Goal: Complete application form: Complete application form

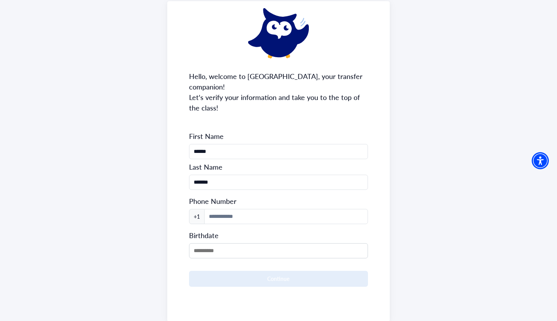
scroll to position [48, 0]
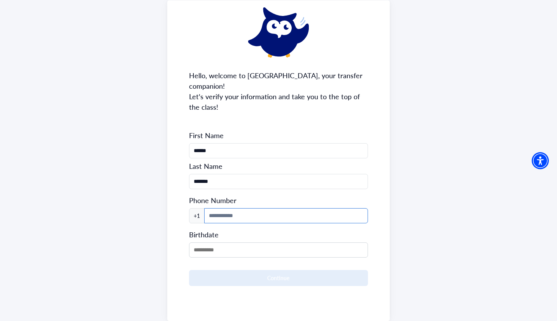
click at [245, 208] on input at bounding box center [286, 215] width 164 height 15
type input "**********"
click at [249, 245] on input "MM/DD/YYYY" at bounding box center [278, 249] width 179 height 15
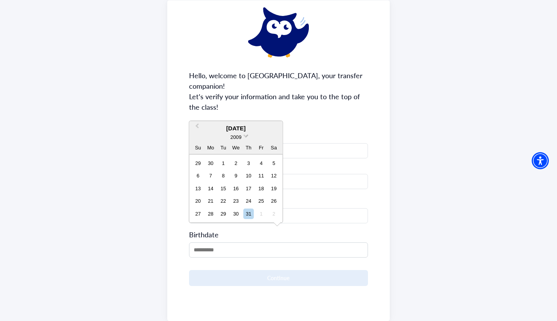
click at [245, 135] on span at bounding box center [245, 135] width 5 height 5
click at [243, 164] on div "2005" at bounding box center [236, 168] width 46 height 8
click at [196, 128] on button "Previous Month" at bounding box center [196, 128] width 12 height 12
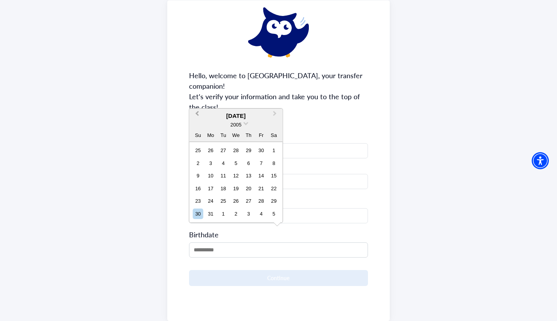
click at [196, 128] on div "2005" at bounding box center [235, 125] width 93 height 8
click at [197, 115] on span "Previous Month" at bounding box center [197, 115] width 0 height 12
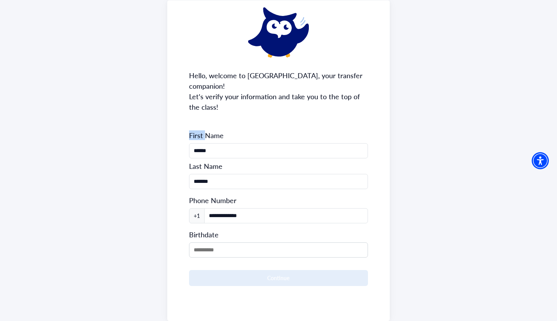
click at [197, 115] on div "**********" at bounding box center [278, 160] width 223 height 320
click at [233, 226] on div "Birthdate" at bounding box center [278, 241] width 179 height 31
click at [229, 242] on input "MM/DD/YYYY" at bounding box center [278, 249] width 179 height 15
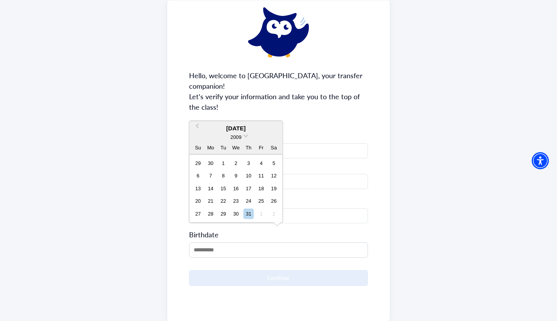
click at [254, 136] on div "2009" at bounding box center [235, 137] width 93 height 8
click at [197, 125] on span "Previous Month" at bounding box center [197, 128] width 0 height 12
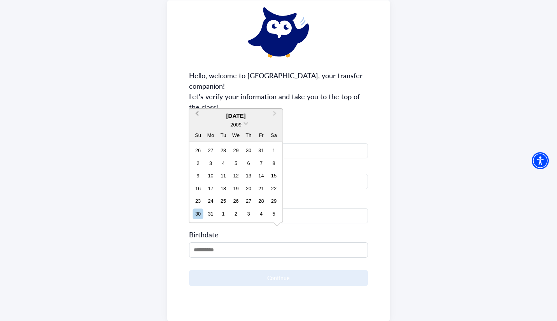
click at [196, 125] on div "2009" at bounding box center [235, 125] width 93 height 8
click at [197, 115] on span "Previous Month" at bounding box center [197, 115] width 0 height 12
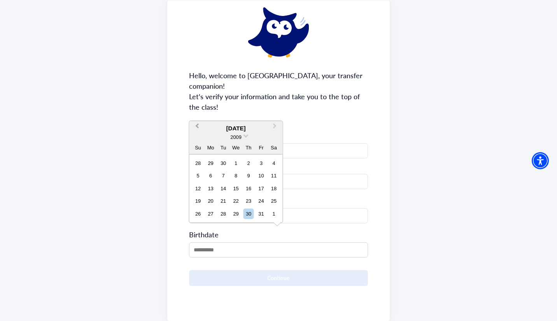
click at [197, 126] on span "Previous Month" at bounding box center [197, 128] width 0 height 12
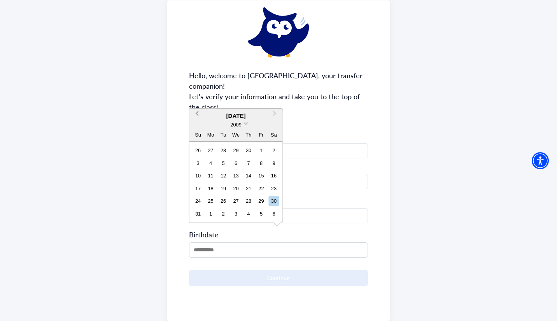
click at [196, 111] on button "Previous Month" at bounding box center [196, 115] width 12 height 12
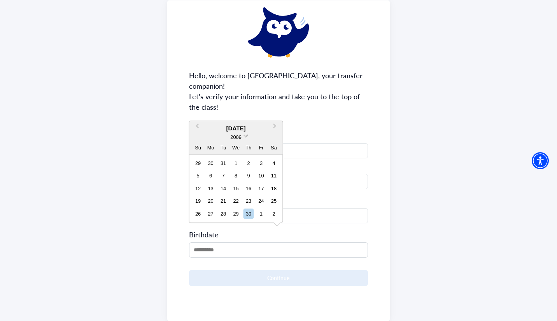
click at [235, 135] on span "2009" at bounding box center [235, 137] width 11 height 6
click at [246, 168] on div "2005" at bounding box center [236, 168] width 46 height 8
click at [252, 201] on div "21" at bounding box center [248, 201] width 10 height 10
type input "**********"
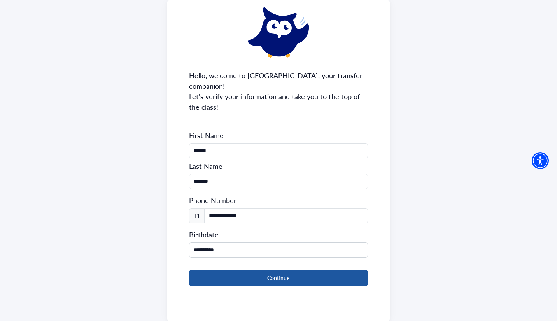
click at [263, 270] on button "Continue" at bounding box center [278, 278] width 179 height 16
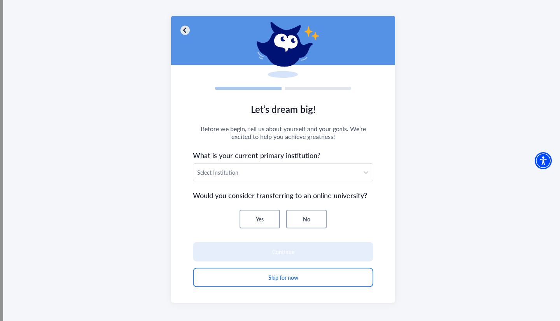
scroll to position [33, 0]
click at [282, 173] on div at bounding box center [276, 172] width 158 height 10
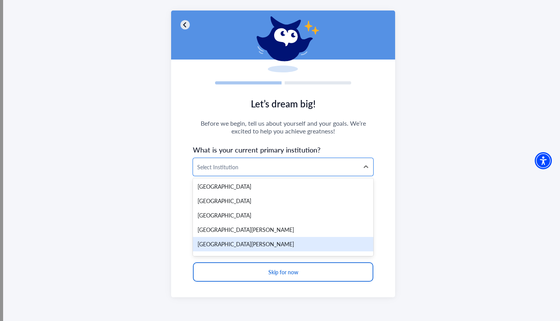
scroll to position [11670, 0]
click at [245, 236] on div "[GEOGRAPHIC_DATA][PERSON_NAME]" at bounding box center [283, 243] width 180 height 14
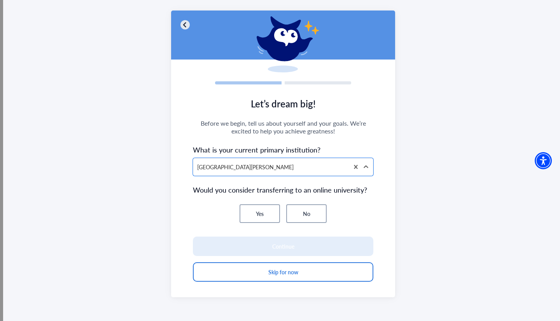
click at [272, 214] on button "Yes" at bounding box center [259, 213] width 40 height 19
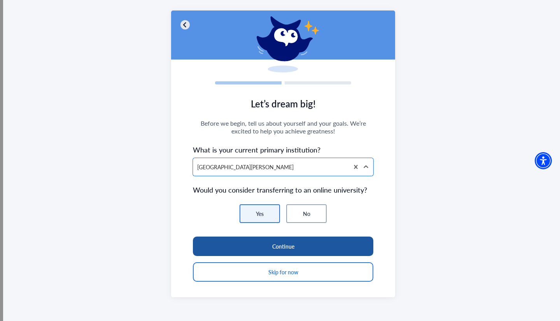
click at [281, 246] on button "Continue" at bounding box center [283, 245] width 180 height 19
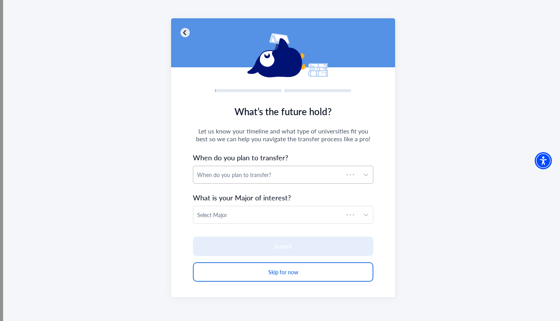
scroll to position [30, 0]
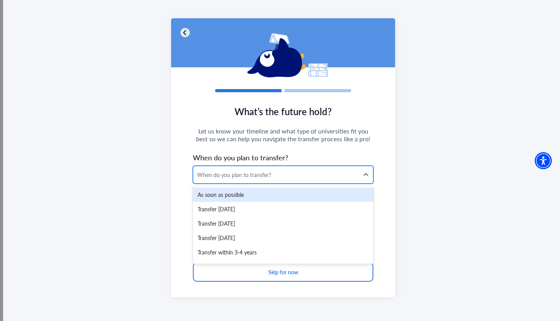
click at [217, 174] on div "When do you plan to transfer?" at bounding box center [276, 175] width 158 height 8
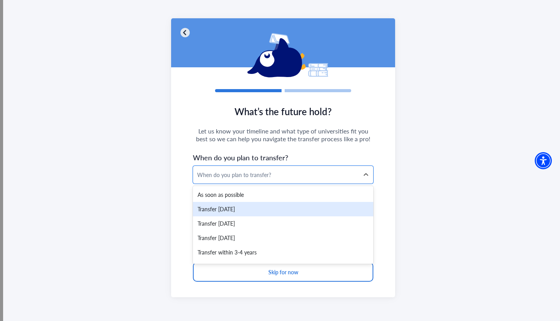
click at [170, 184] on div "What’s the future hold? Let us know your timeline and what type of universities…" at bounding box center [283, 158] width 560 height 326
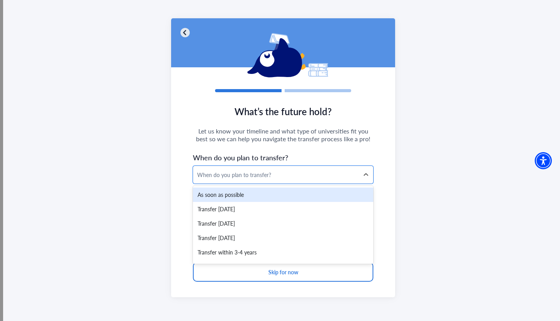
click at [167, 199] on div "What’s the future hold? Let us know your timeline and what type of universities…" at bounding box center [283, 158] width 560 height 326
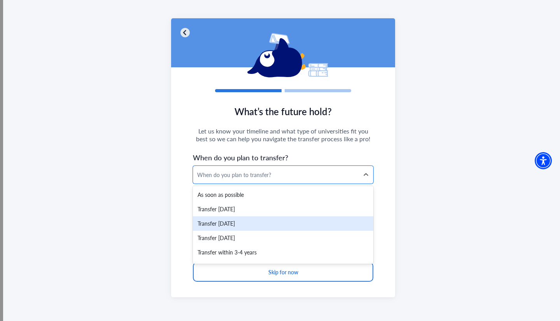
click at [252, 223] on div "Transfer [DATE]" at bounding box center [283, 223] width 180 height 14
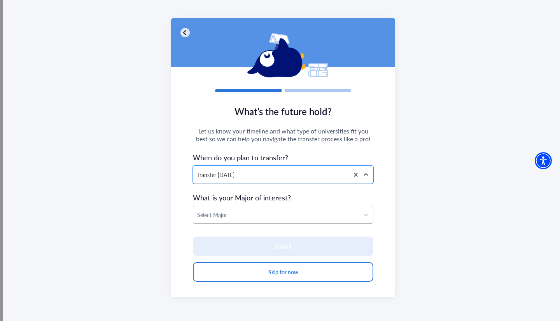
click at [247, 217] on div at bounding box center [276, 215] width 158 height 10
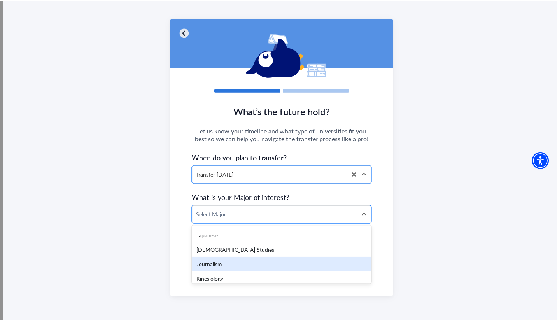
scroll to position [918, 0]
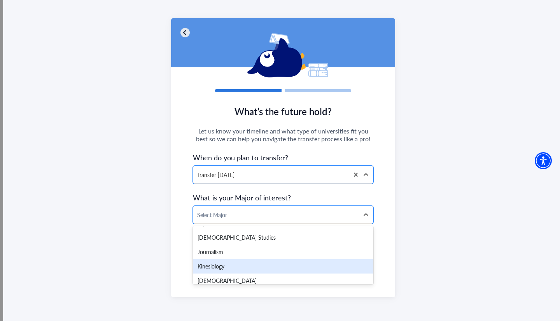
click at [234, 267] on div "Kinesiology" at bounding box center [283, 266] width 180 height 14
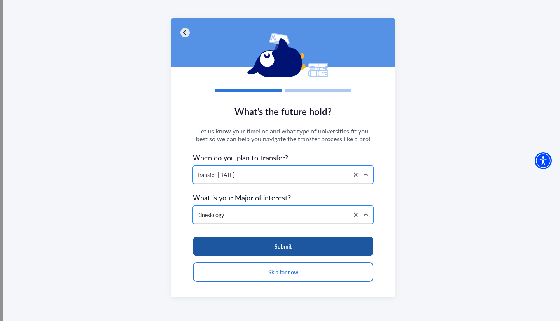
click at [262, 246] on button "Submit" at bounding box center [283, 245] width 180 height 19
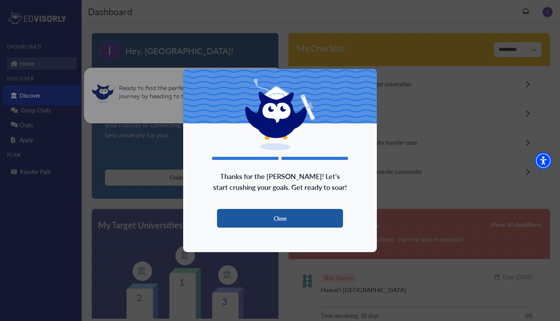
click at [290, 218] on button "Close" at bounding box center [280, 218] width 126 height 19
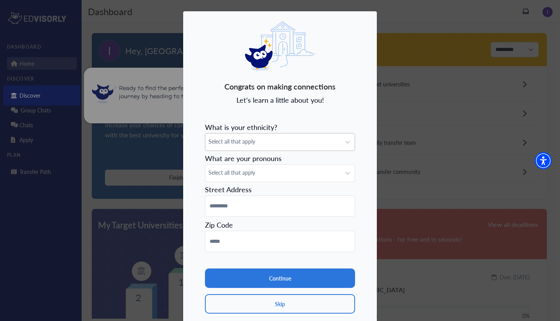
click at [252, 140] on span "Select all that apply" at bounding box center [272, 141] width 129 height 8
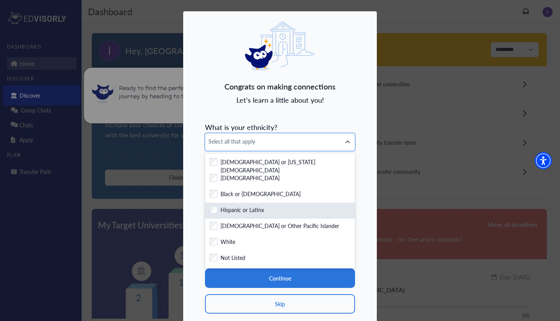
click at [251, 216] on div "Checkbox field Hispanic or Latinx" at bounding box center [280, 211] width 150 height 16
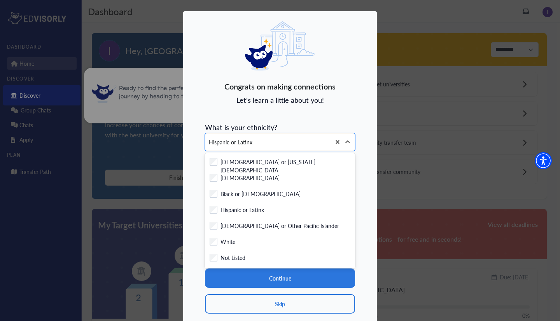
click at [176, 222] on div "Congrats on making connections Let's learn a little about you! What is your eth…" at bounding box center [280, 160] width 560 height 321
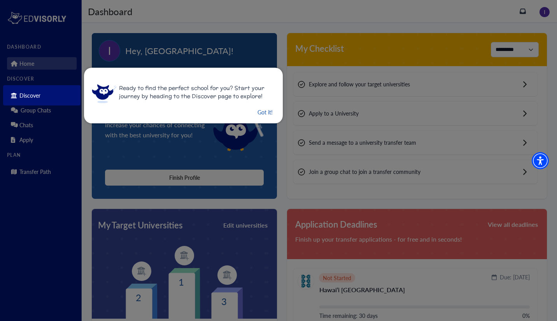
click at [260, 109] on button "Got it!" at bounding box center [265, 112] width 17 height 10
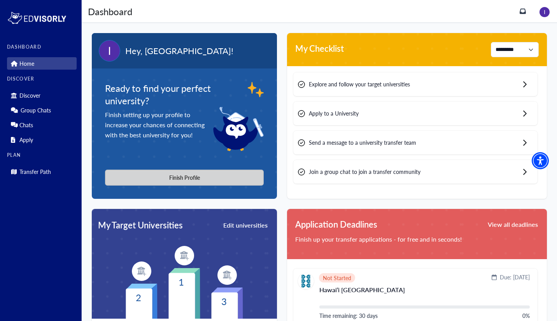
click at [180, 173] on button "Finish Profile" at bounding box center [184, 177] width 159 height 16
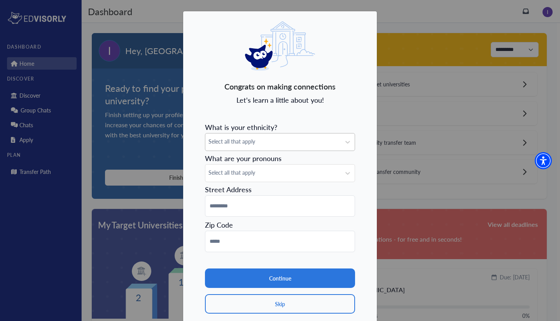
click at [234, 147] on div "Select all that apply" at bounding box center [272, 141] width 135 height 17
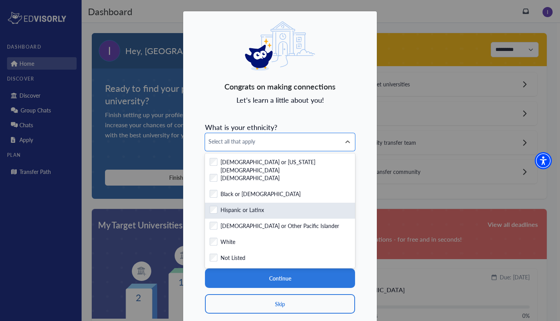
click at [261, 212] on label "Hispanic or Latinx" at bounding box center [242, 211] width 44 height 10
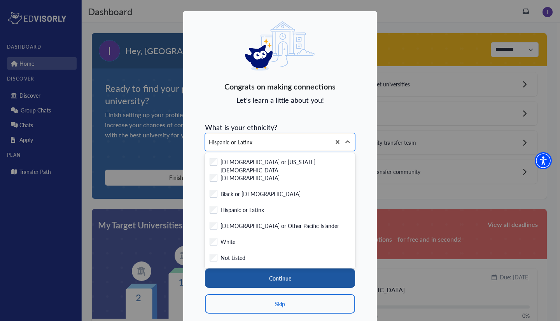
click at [290, 285] on button "Continue" at bounding box center [280, 277] width 150 height 19
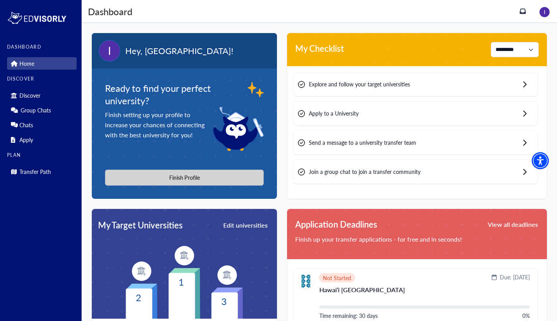
click at [227, 180] on button "Finish Profile" at bounding box center [184, 177] width 159 height 16
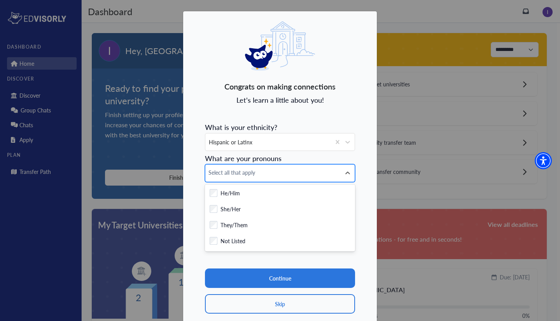
click at [266, 173] on span "Select all that apply" at bounding box center [272, 172] width 129 height 8
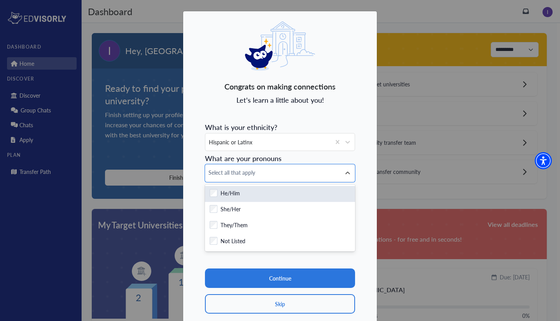
click at [247, 197] on div "Checkbox field He/Him" at bounding box center [280, 194] width 141 height 10
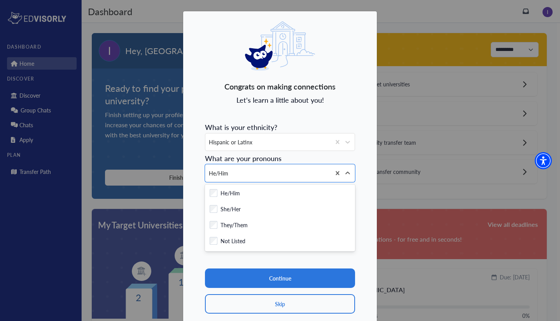
click at [187, 212] on div "Congrats on making connections Let's learn a little about you! What is your eth…" at bounding box center [280, 173] width 194 height 324
click at [344, 175] on icon at bounding box center [348, 173] width 8 height 8
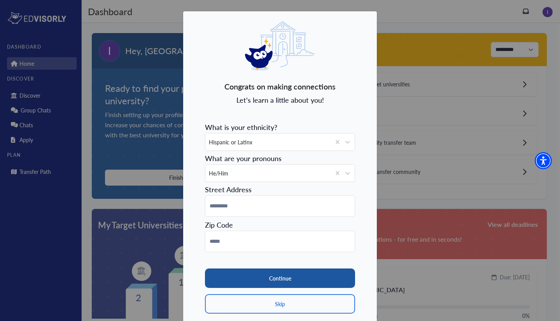
click at [271, 278] on button "Continue" at bounding box center [280, 277] width 150 height 19
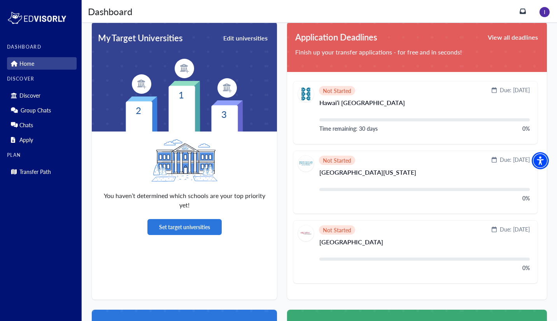
scroll to position [187, 0]
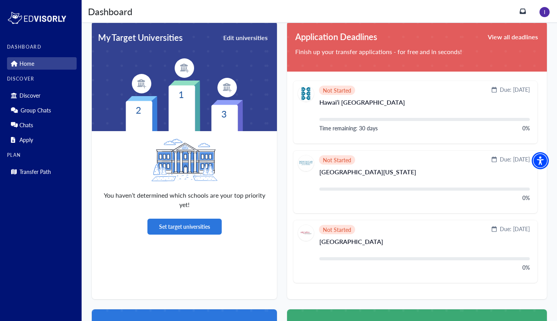
click at [507, 37] on button "View all deadlines" at bounding box center [513, 36] width 52 height 13
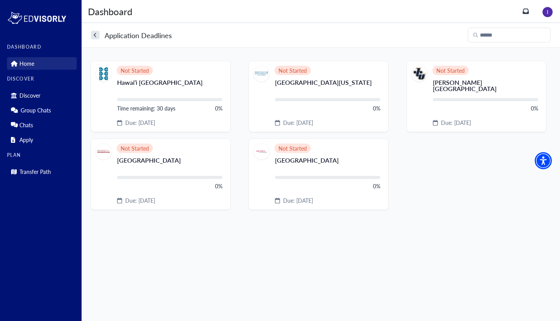
click at [22, 58] on link "Home" at bounding box center [42, 63] width 70 height 12
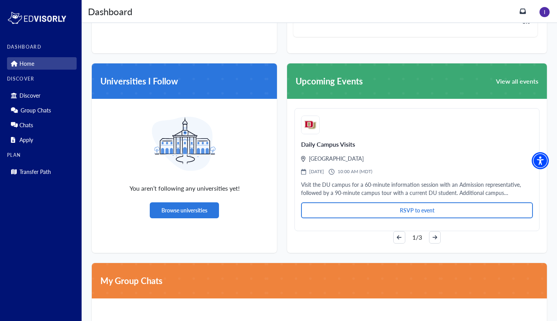
scroll to position [433, 0]
click at [433, 235] on icon "arrow-right" at bounding box center [434, 236] width 5 height 5
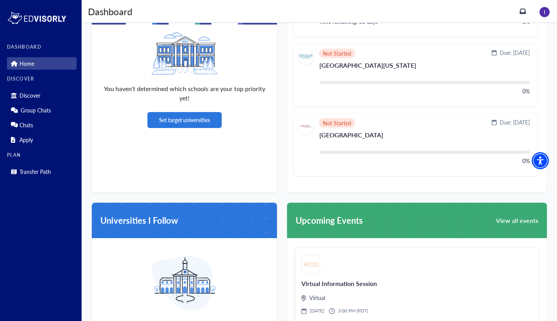
scroll to position [294, 0]
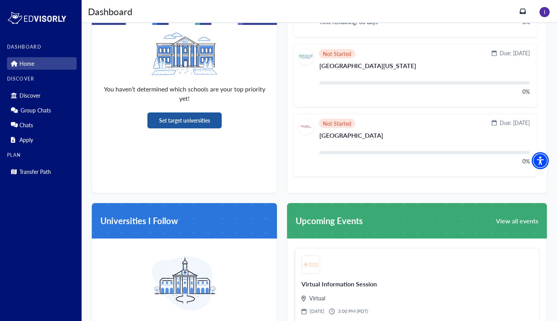
click at [196, 118] on button "Set target universities" at bounding box center [184, 120] width 74 height 16
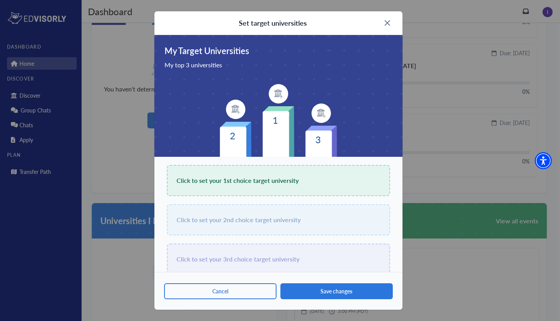
click at [239, 173] on div "Click to set your 1st choice target university" at bounding box center [278, 180] width 223 height 31
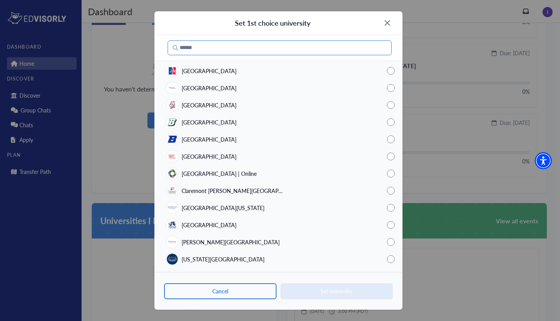
click at [231, 47] on input "Search" at bounding box center [280, 47] width 224 height 15
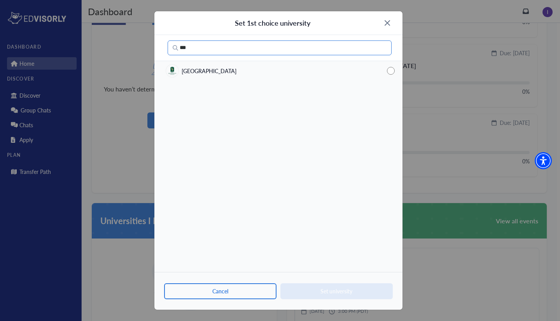
type input "***"
click at [204, 74] on span "[GEOGRAPHIC_DATA]" at bounding box center [209, 71] width 55 height 8
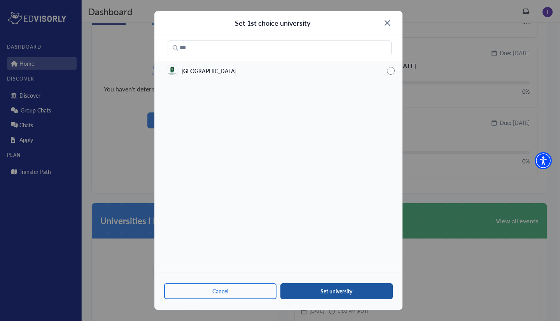
click at [337, 287] on button "Set university" at bounding box center [336, 291] width 112 height 16
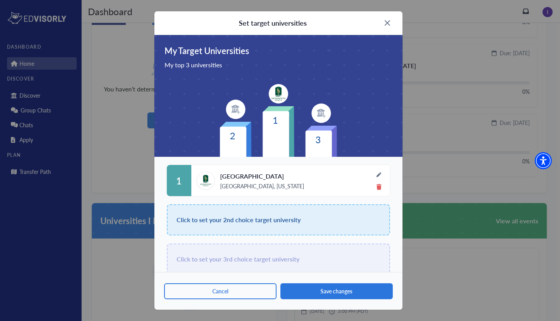
click at [264, 221] on span "Click to set your 2nd choice target university" at bounding box center [238, 219] width 124 height 11
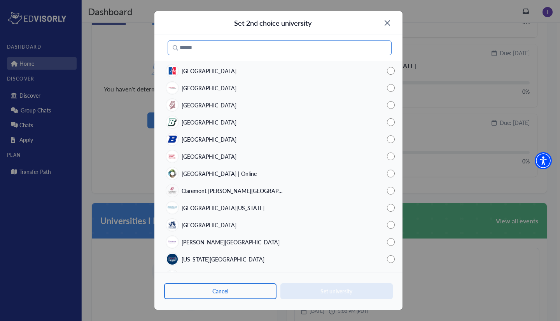
click at [207, 44] on input "Search" at bounding box center [280, 47] width 224 height 15
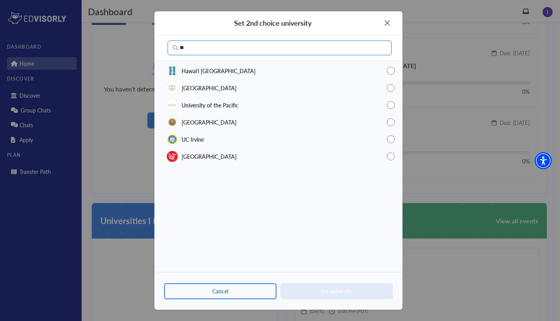
type input "**"
click at [234, 154] on span "[GEOGRAPHIC_DATA]" at bounding box center [209, 156] width 55 height 8
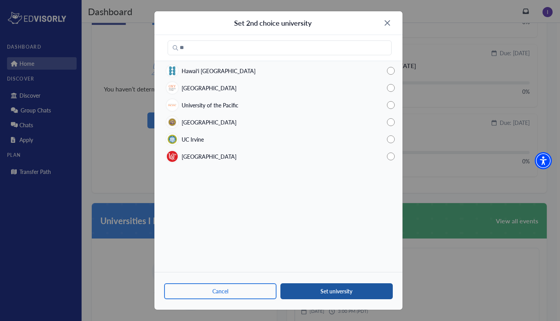
click at [325, 291] on button "Set university" at bounding box center [336, 291] width 112 height 16
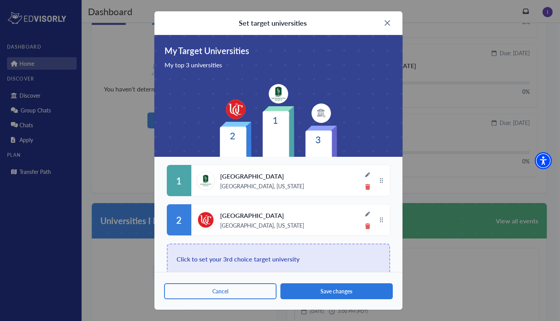
click at [263, 260] on span "Click to set your 3rd choice target university" at bounding box center [237, 258] width 123 height 11
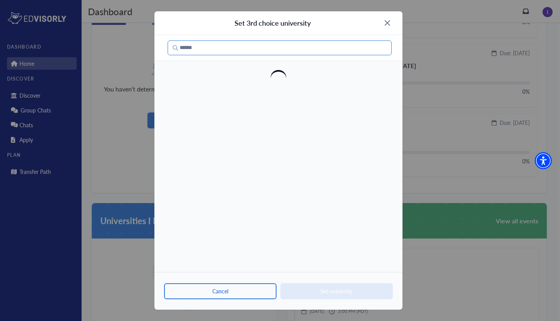
click at [200, 48] on input "Search" at bounding box center [280, 47] width 224 height 15
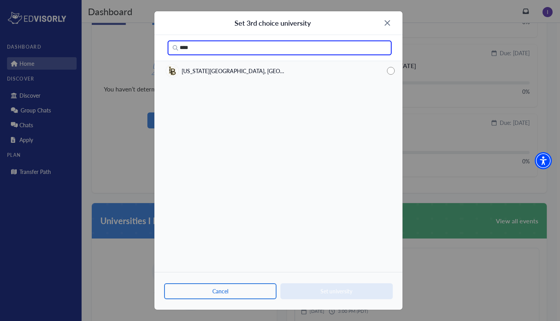
type input "****"
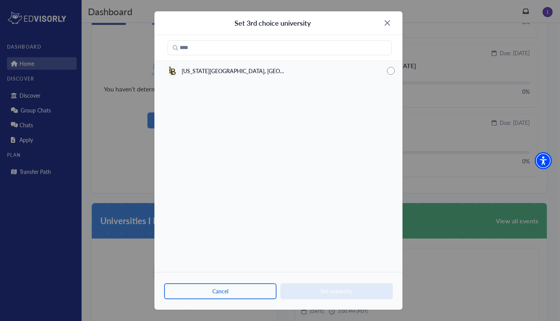
click at [238, 72] on span "[US_STATE][GEOGRAPHIC_DATA], [GEOGRAPHIC_DATA]" at bounding box center [234, 71] width 105 height 8
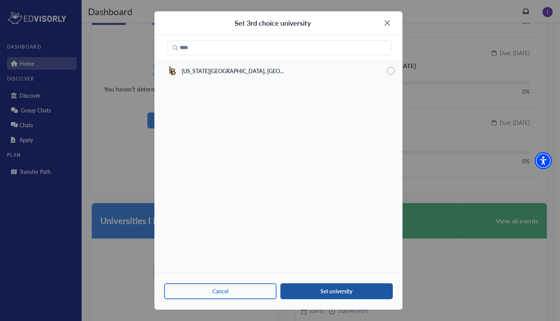
click at [336, 290] on button "Set university" at bounding box center [336, 291] width 112 height 16
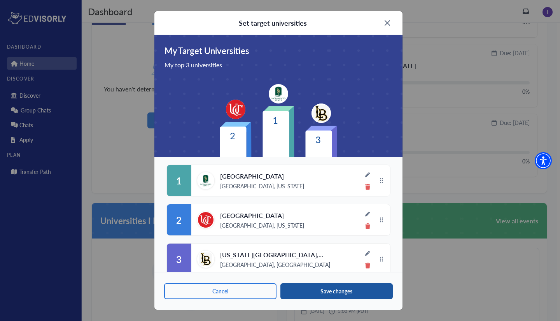
click at [336, 290] on button "Save changes" at bounding box center [336, 291] width 112 height 16
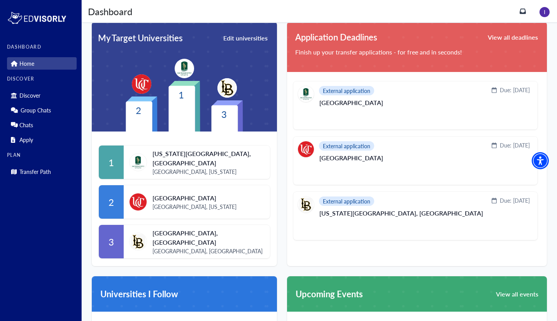
scroll to position [186, 0]
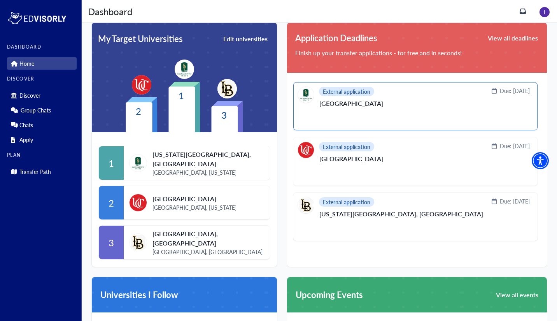
click at [384, 98] on div "External application Due: [DATE]" at bounding box center [414, 95] width 232 height 16
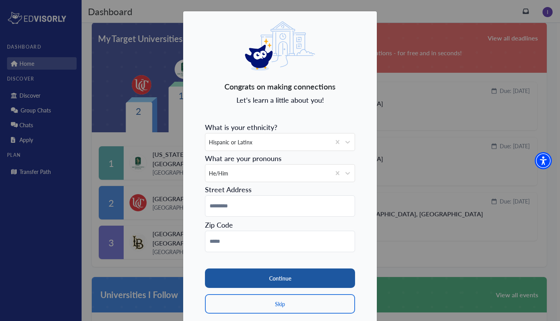
click at [308, 281] on button "Continue" at bounding box center [280, 277] width 150 height 19
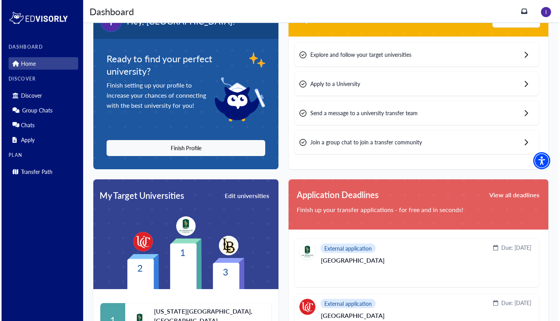
scroll to position [0, 0]
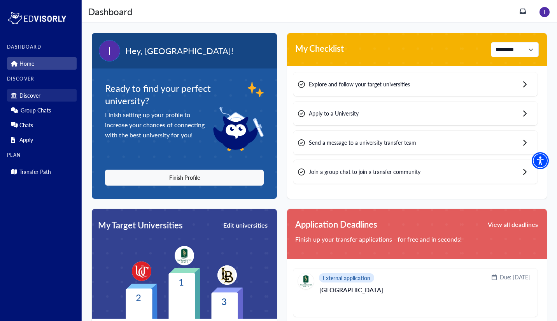
click at [57, 91] on link "Discover" at bounding box center [42, 95] width 70 height 12
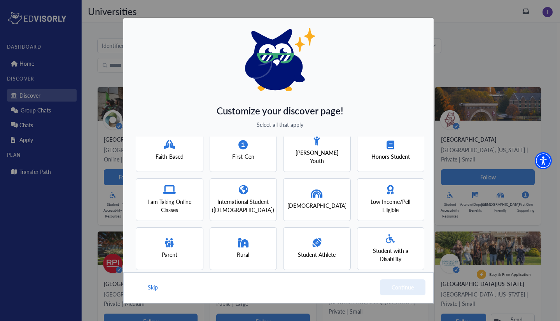
scroll to position [10, 0]
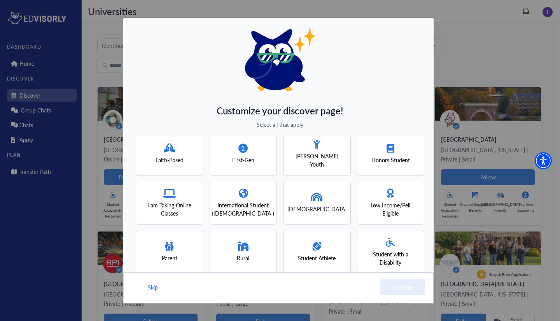
click at [254, 161] on div "First-Gen" at bounding box center [244, 154] width 68 height 43
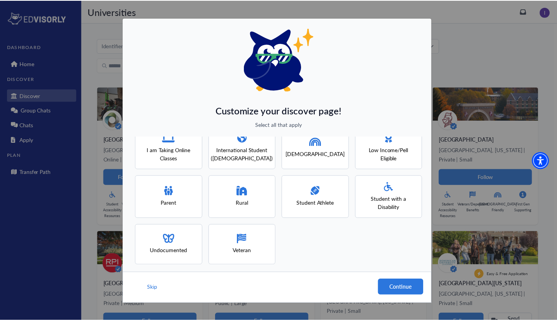
scroll to position [69, 0]
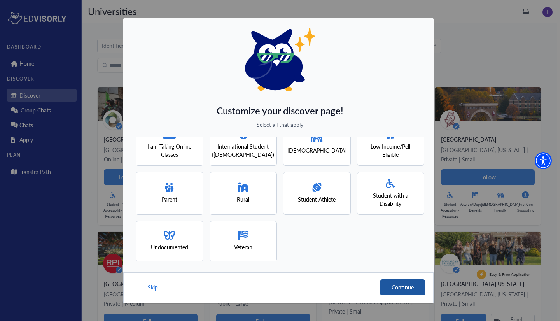
click at [386, 285] on button "Continue" at bounding box center [402, 287] width 45 height 16
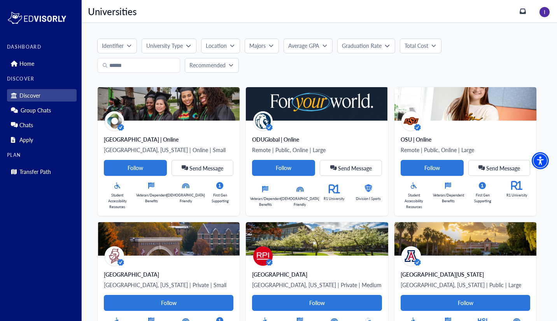
click at [263, 41] on button "Majors" at bounding box center [262, 45] width 34 height 15
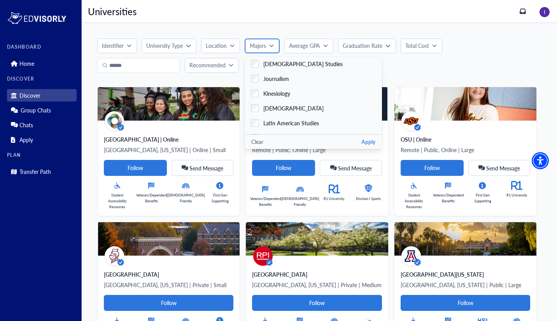
scroll to position [946, 0]
click at [284, 92] on span "Kinesiology" at bounding box center [276, 93] width 27 height 8
click at [361, 142] on button "Apply" at bounding box center [368, 142] width 14 height 8
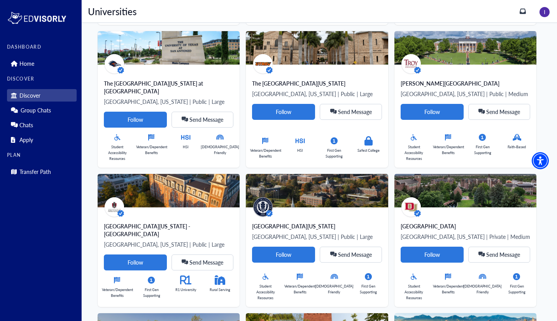
scroll to position [1085, 0]
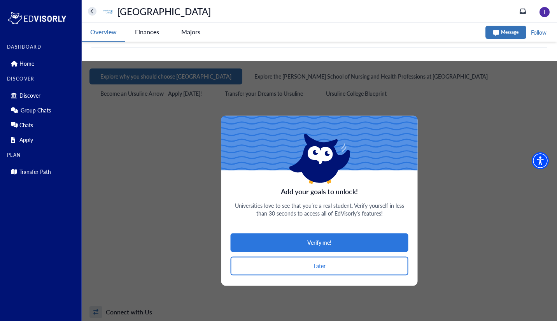
scroll to position [393, 0]
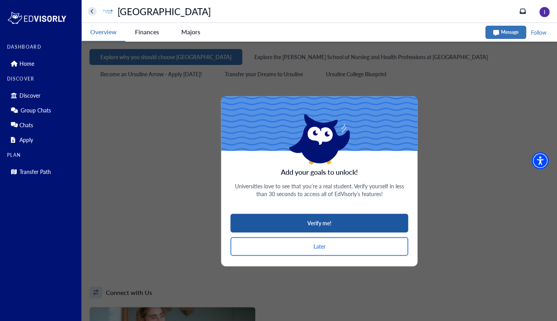
click at [334, 220] on button "Verify me!" at bounding box center [320, 222] width 178 height 19
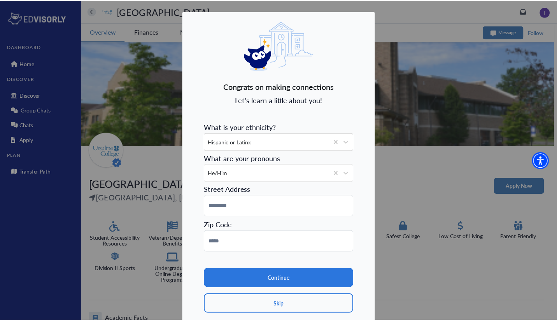
scroll to position [0, 0]
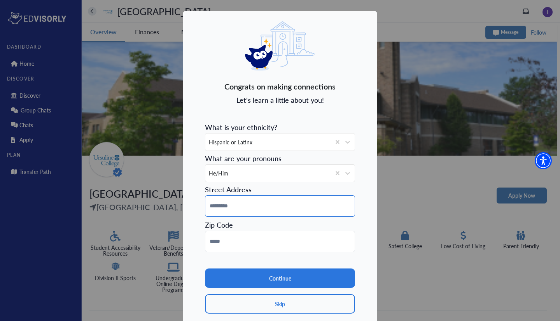
click at [271, 214] on input at bounding box center [280, 205] width 150 height 21
type input "*"
type input "**********"
click at [243, 238] on input at bounding box center [280, 241] width 150 height 21
type input "*****"
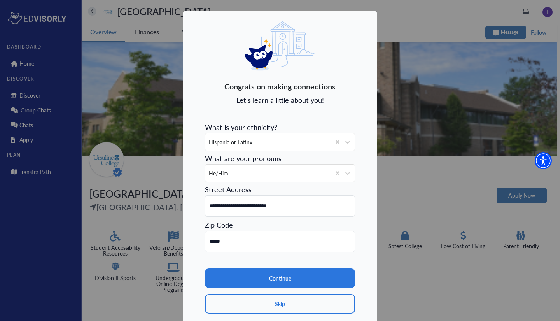
click at [239, 263] on section "Continue Skip" at bounding box center [280, 282] width 150 height 61
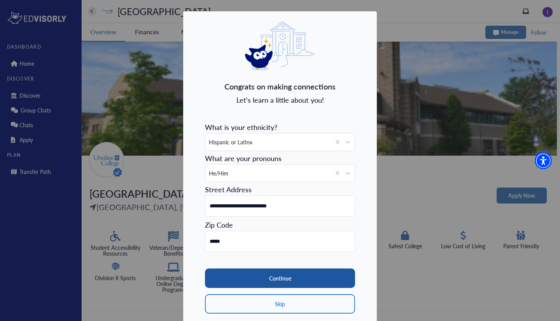
click at [246, 275] on button "Continue" at bounding box center [280, 277] width 150 height 19
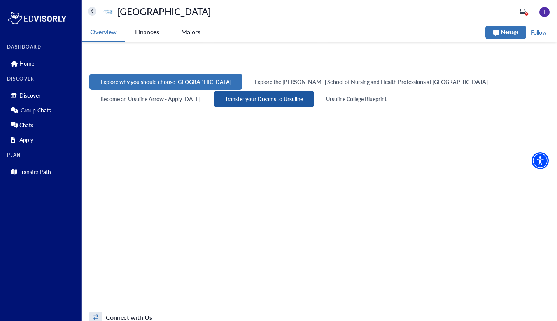
scroll to position [370, 0]
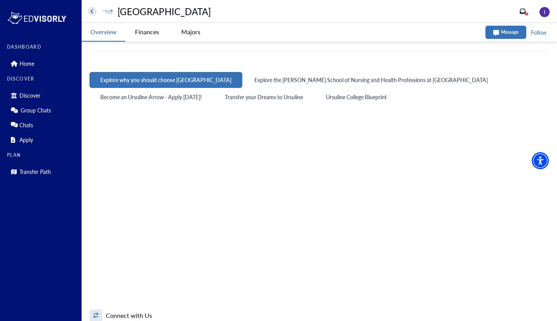
click at [189, 32] on -tag "Majors" at bounding box center [191, 32] width 44 height 18
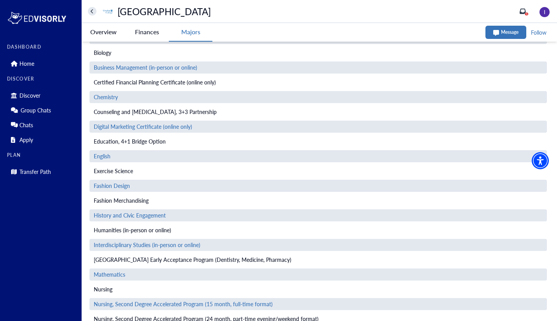
scroll to position [0, 0]
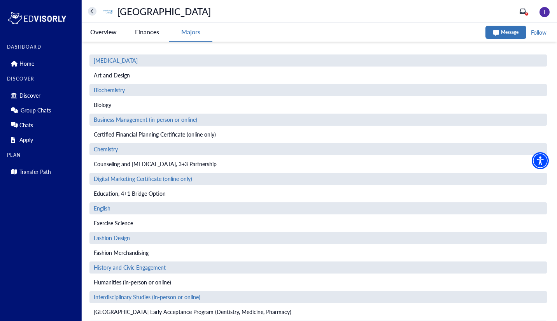
click at [108, 34] on College-tag "Overview" at bounding box center [104, 32] width 44 height 18
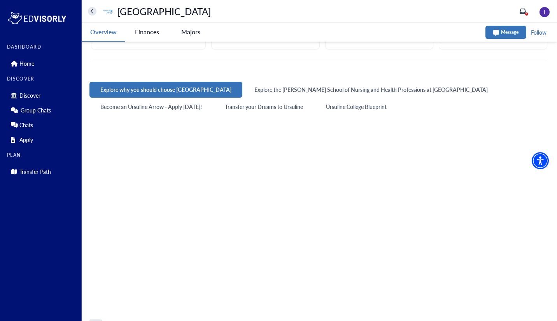
scroll to position [122, 0]
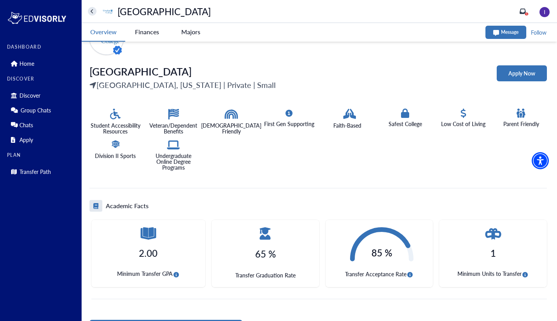
click at [94, 9] on button "home" at bounding box center [92, 11] width 9 height 9
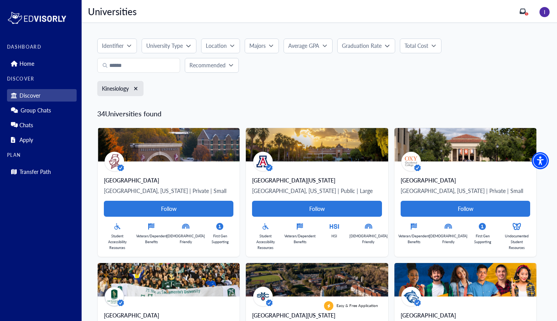
click at [381, 47] on p "Graduation Rate" at bounding box center [362, 46] width 40 height 8
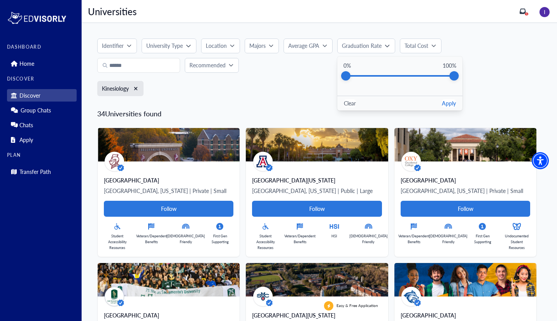
click at [324, 68] on div "Identifier University Type Location Majors Average GPA Graduation Rate Graduati…" at bounding box center [319, 55] width 444 height 34
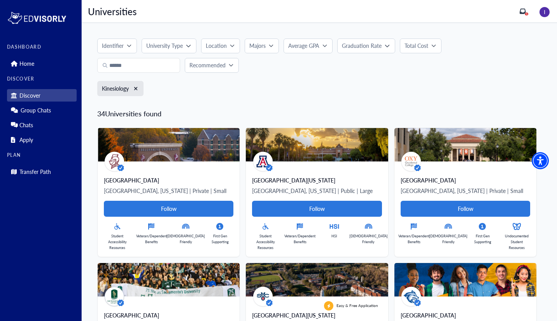
click at [321, 47] on div "Average GPA" at bounding box center [305, 46] width 34 height 8
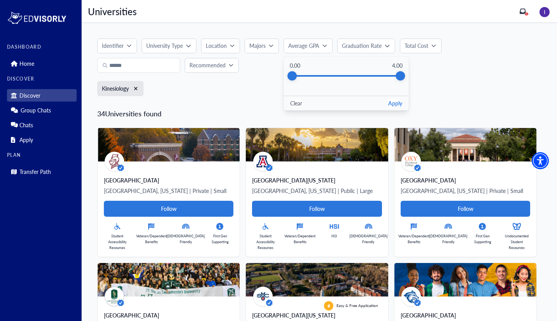
click at [262, 79] on div "Identifier University Type Location Majors Average GPA Average GPA 0.00 4.00 Cl…" at bounding box center [319, 69] width 444 height 63
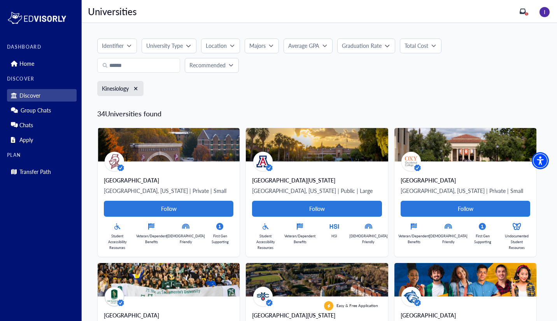
click at [187, 47] on icon "button" at bounding box center [188, 45] width 5 height 5
click at [294, 81] on div "Kinesiology" at bounding box center [319, 91] width 444 height 20
drag, startPoint x: 38, startPoint y: 68, endPoint x: 29, endPoint y: 66, distance: 9.5
click at [29, 66] on p "Home" at bounding box center [26, 63] width 15 height 7
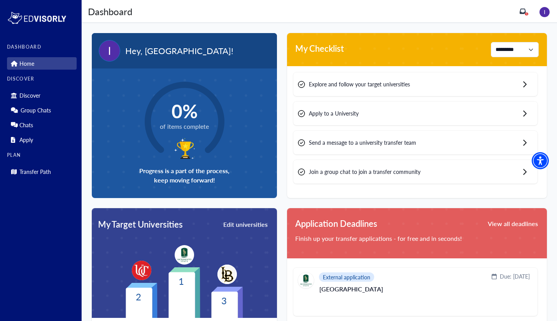
click at [195, 154] on img at bounding box center [184, 148] width 23 height 24
click at [181, 142] on img at bounding box center [184, 148] width 23 height 24
click at [519, 81] on div "Explore and follow your target universities" at bounding box center [415, 84] width 244 height 24
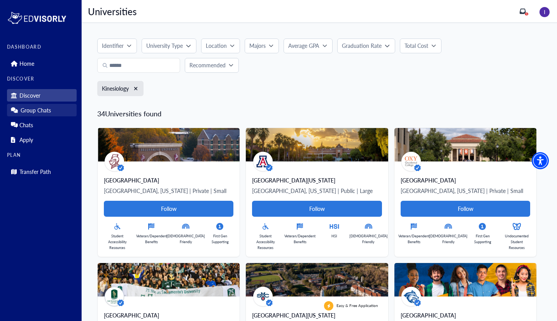
click at [49, 111] on p "Group Chats" at bounding box center [36, 110] width 30 height 7
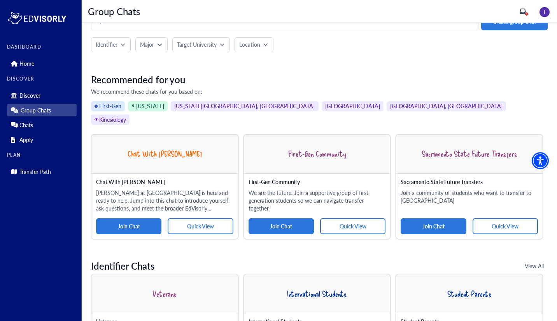
scroll to position [21, 0]
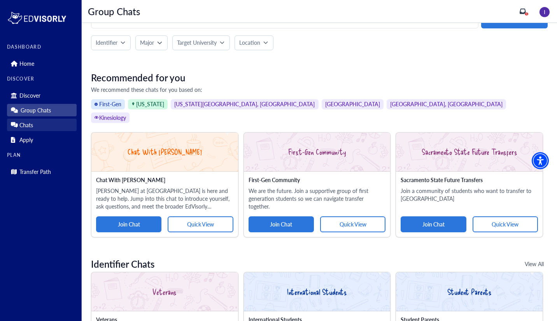
click at [49, 129] on link "Chats" at bounding box center [42, 125] width 70 height 12
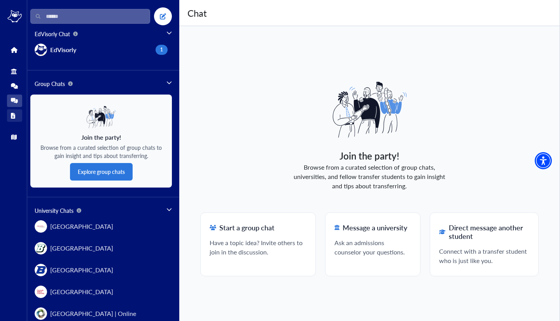
click at [13, 118] on icon at bounding box center [13, 116] width 5 height 6
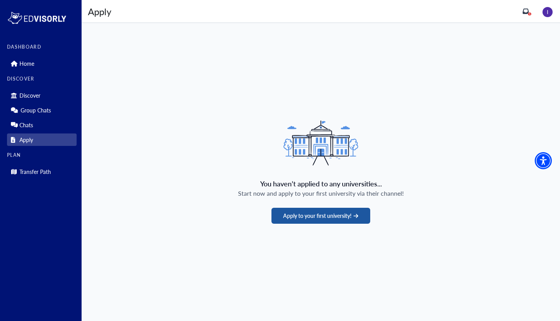
click at [295, 215] on button "Apply to your first university!" at bounding box center [320, 216] width 98 height 16
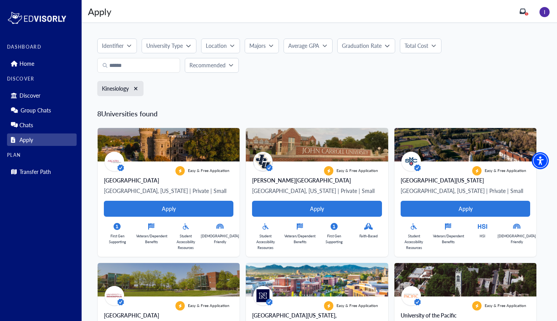
click at [39, 56] on div "Home" at bounding box center [42, 62] width 70 height 15
click at [45, 172] on p "Transfer Path" at bounding box center [34, 171] width 31 height 7
